Goal: Navigation & Orientation: Find specific page/section

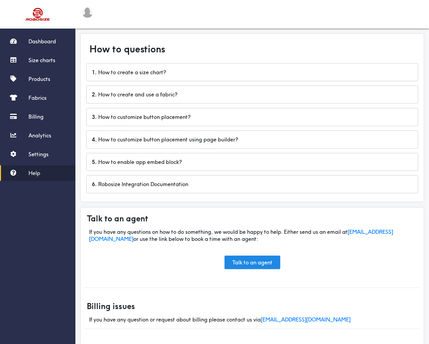
scroll to position [1, 0]
